Goal: Navigation & Orientation: Understand site structure

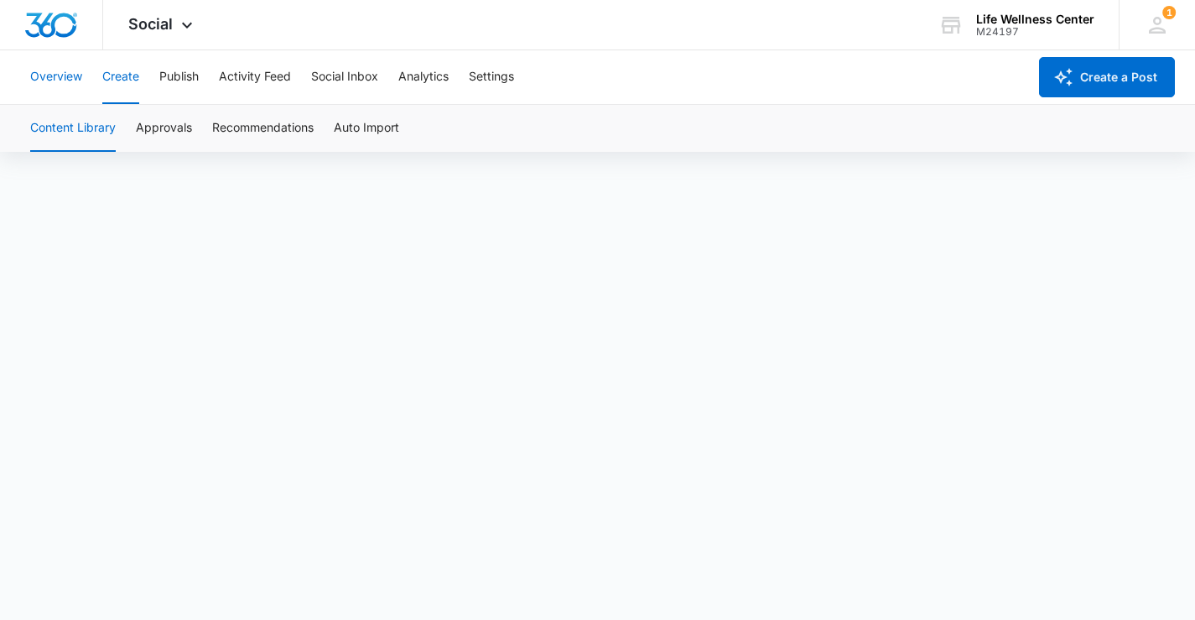
click at [75, 75] on button "Overview" at bounding box center [56, 77] width 52 height 54
click at [127, 75] on button "Create" at bounding box center [120, 77] width 37 height 54
click at [172, 131] on button "Approvals" at bounding box center [164, 128] width 56 height 47
click at [187, 75] on button "Publish" at bounding box center [178, 77] width 39 height 54
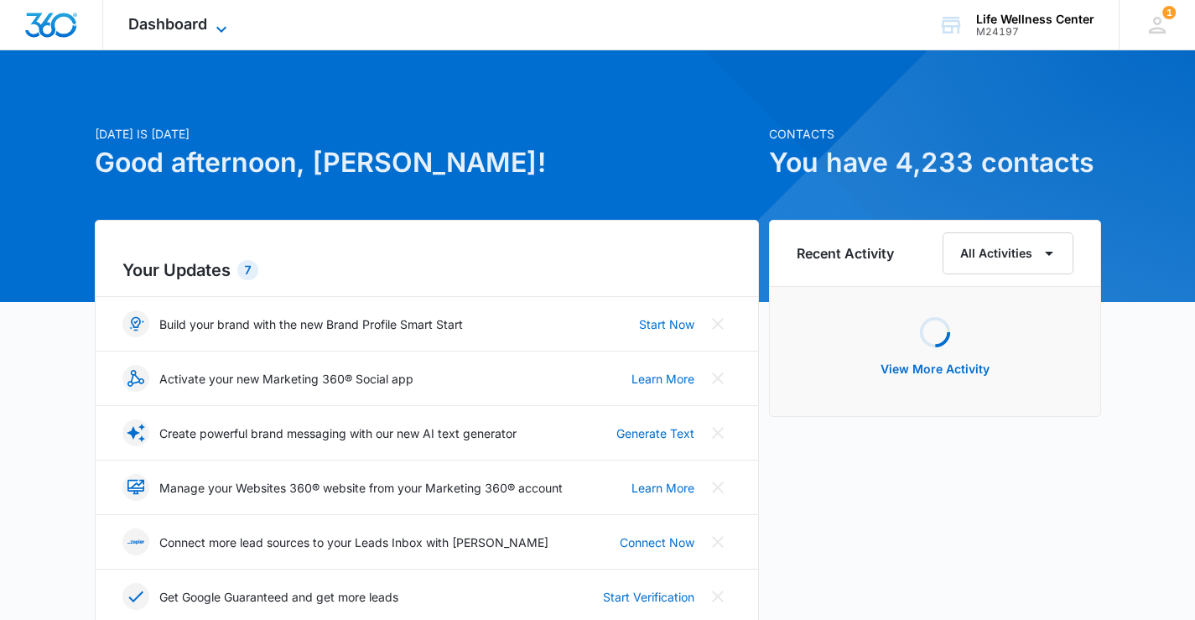
click at [224, 25] on icon at bounding box center [221, 29] width 20 height 20
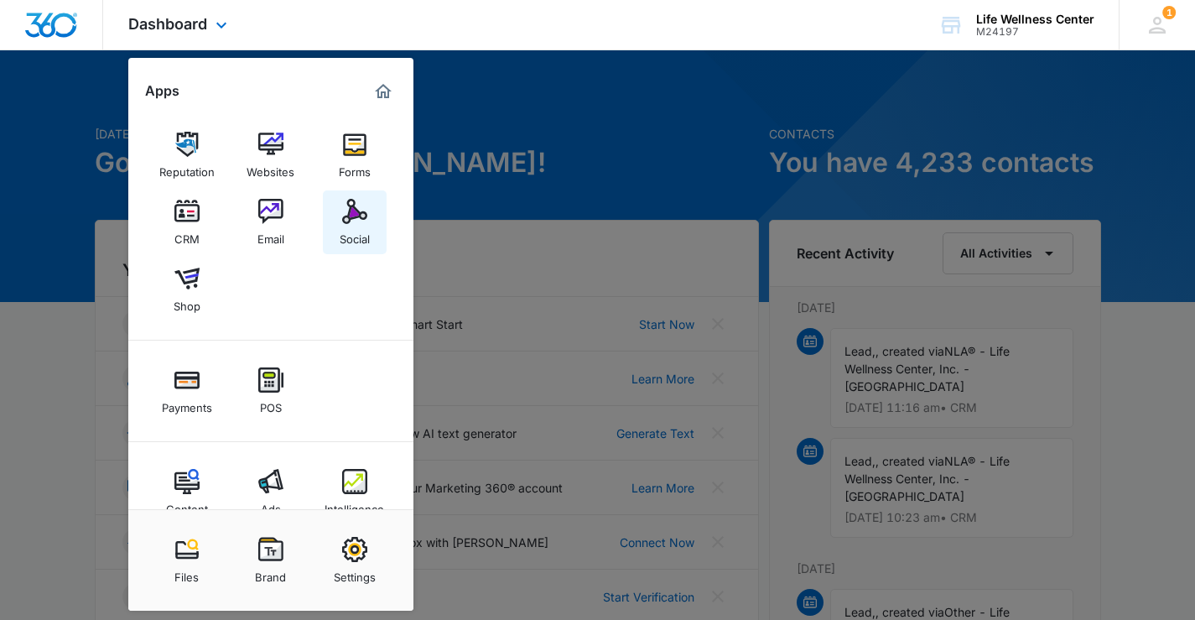
click at [348, 222] on img at bounding box center [354, 211] width 25 height 25
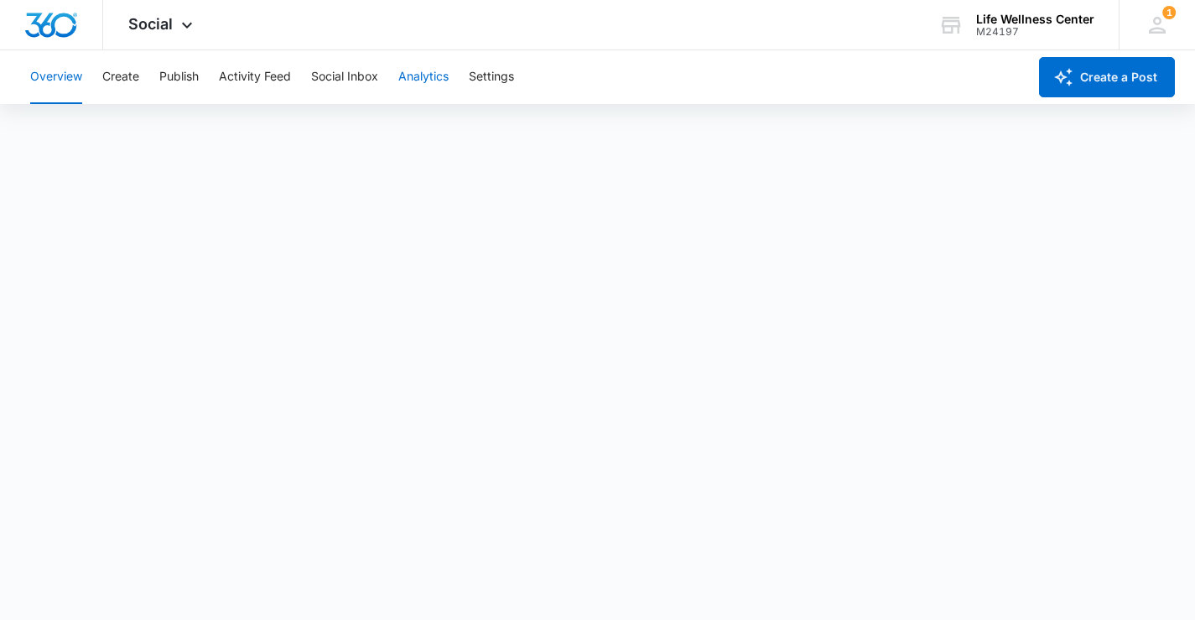
click at [418, 73] on button "Analytics" at bounding box center [423, 77] width 50 height 54
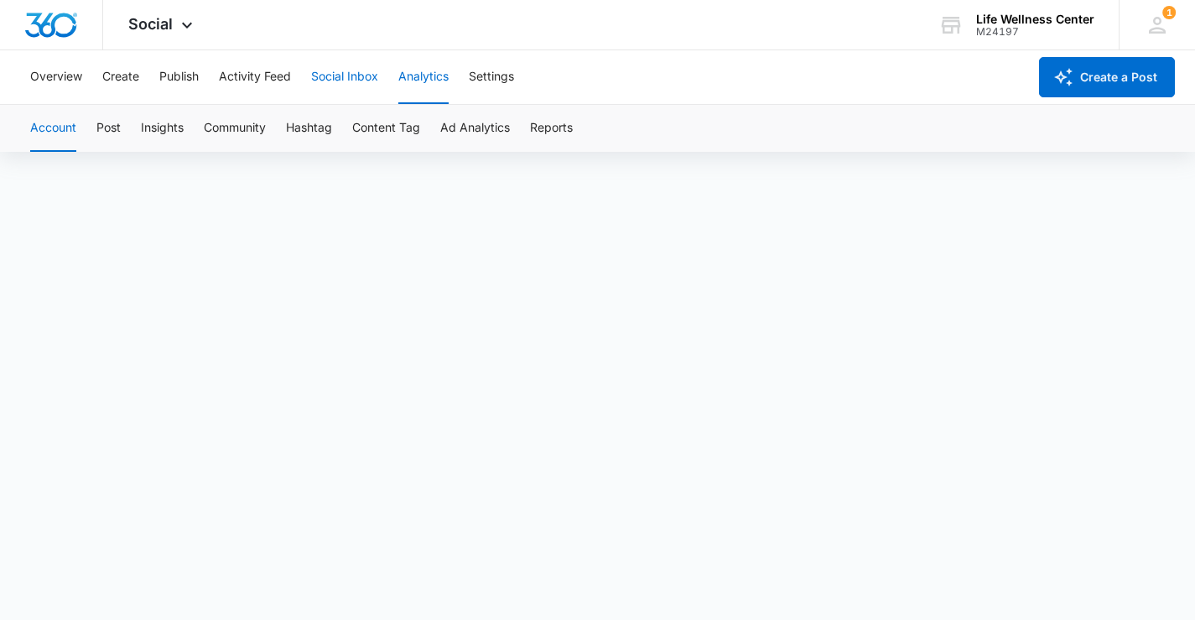
click at [334, 78] on button "Social Inbox" at bounding box center [344, 77] width 67 height 54
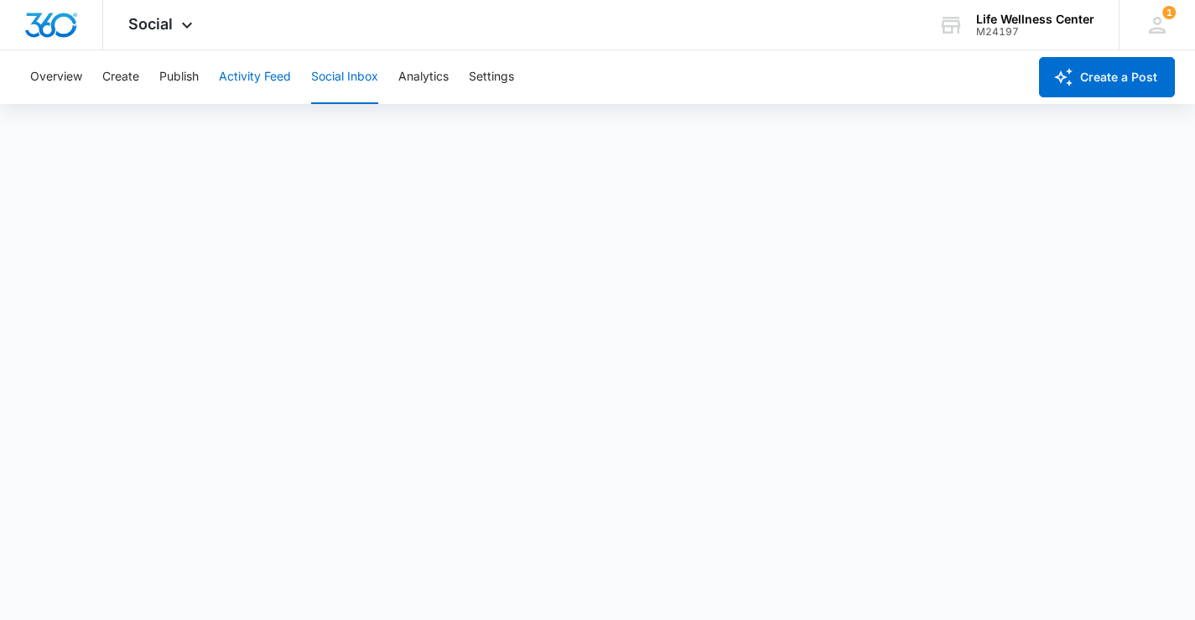
click at [257, 80] on button "Activity Feed" at bounding box center [255, 77] width 72 height 54
click at [77, 84] on button "Overview" at bounding box center [56, 77] width 52 height 54
click at [132, 78] on button "Create" at bounding box center [120, 77] width 37 height 54
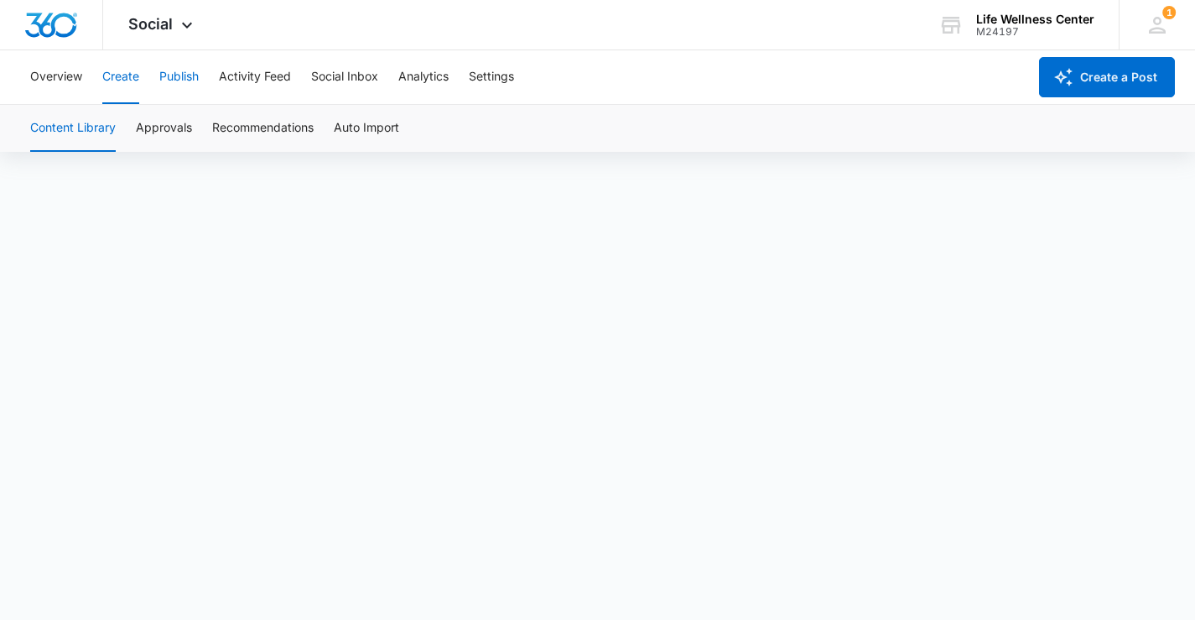
click at [176, 75] on button "Publish" at bounding box center [178, 77] width 39 height 54
click at [266, 82] on button "Activity Feed" at bounding box center [255, 77] width 72 height 54
click at [356, 71] on button "Social Inbox" at bounding box center [344, 77] width 67 height 54
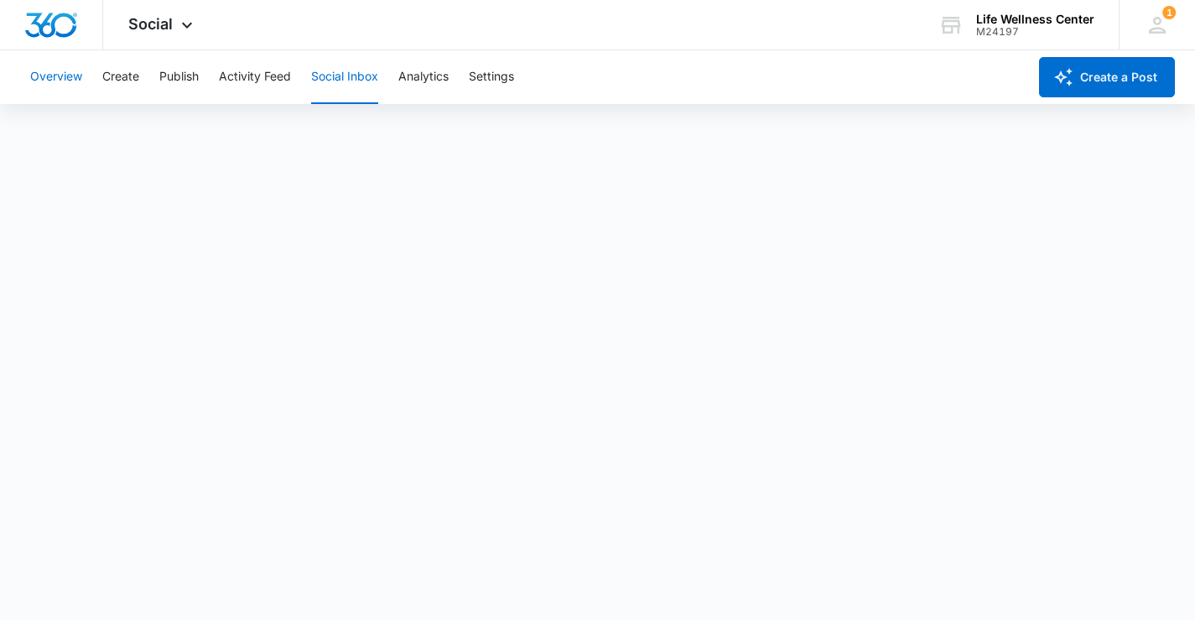
click at [67, 77] on button "Overview" at bounding box center [56, 77] width 52 height 54
